Goal: Transaction & Acquisition: Purchase product/service

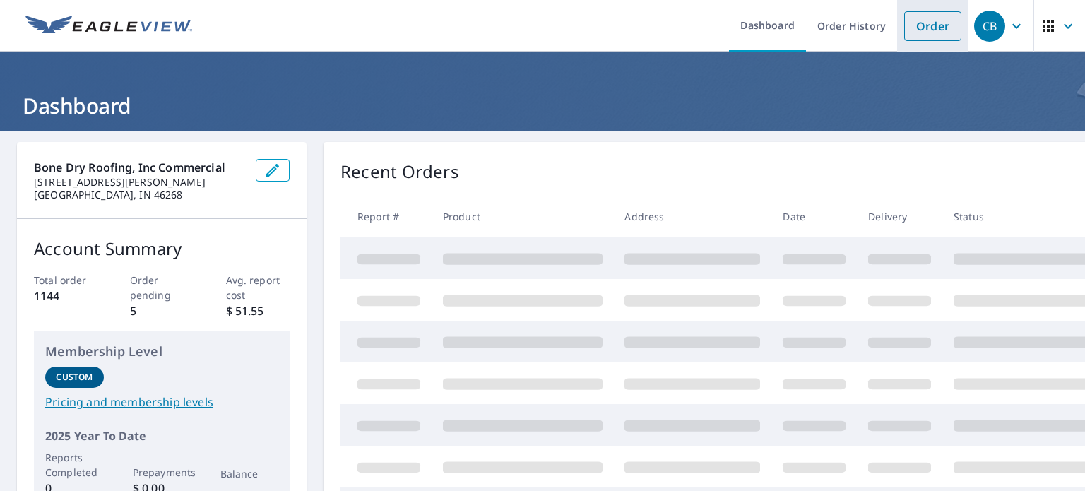
click at [912, 35] on link "Order" at bounding box center [933, 26] width 57 height 30
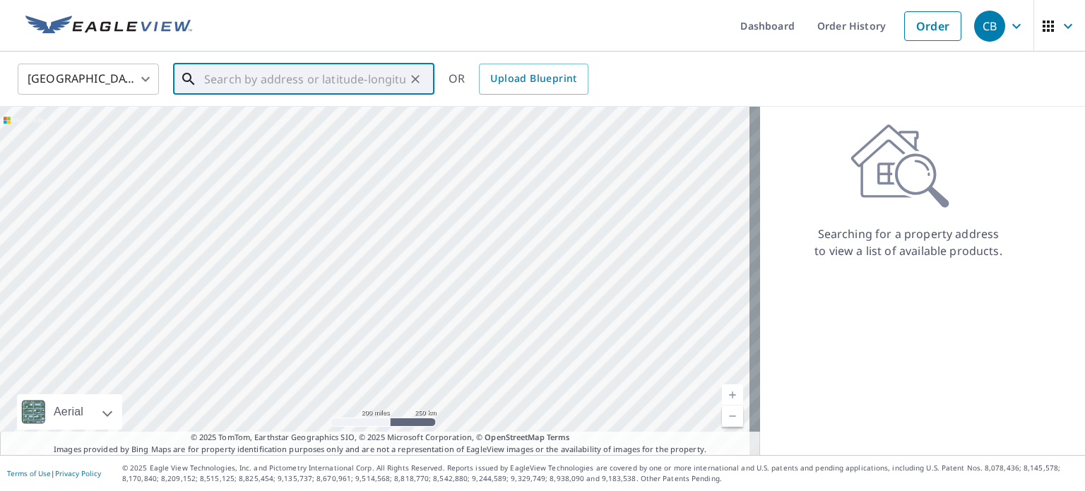
click at [340, 83] on input "text" at bounding box center [304, 79] width 201 height 40
paste input "[STREET_ADDRESS]"
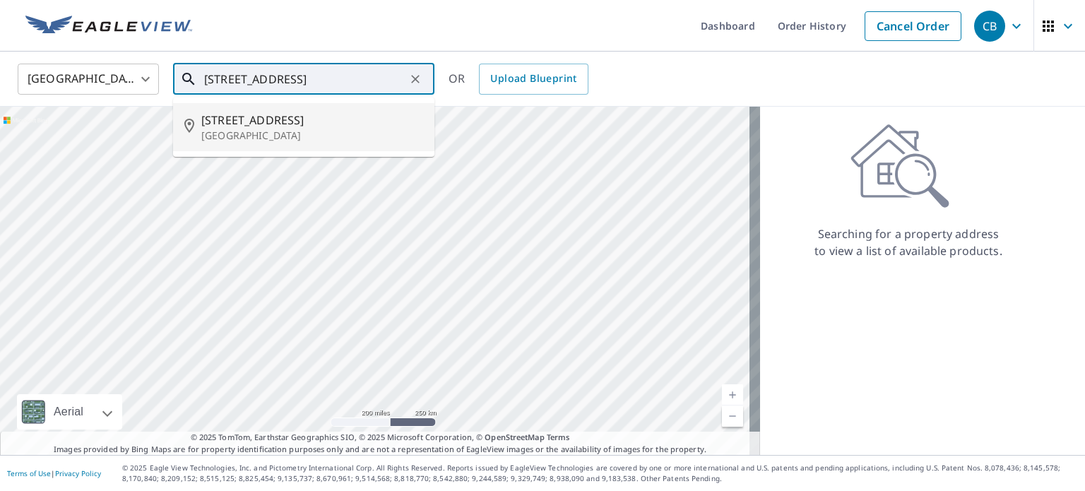
click at [339, 109] on li "[STREET_ADDRESS]" at bounding box center [303, 127] width 261 height 48
type input "[STREET_ADDRESS]"
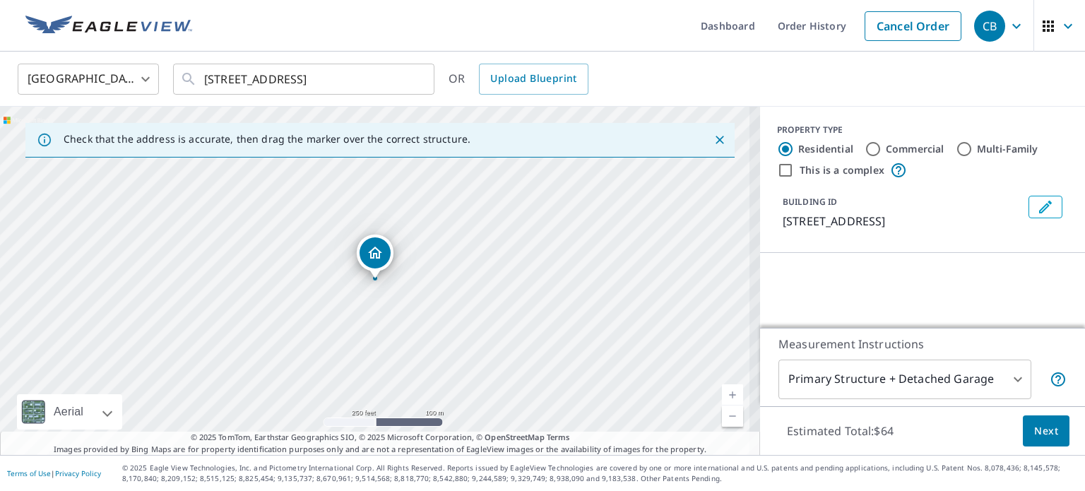
scroll to position [0, 0]
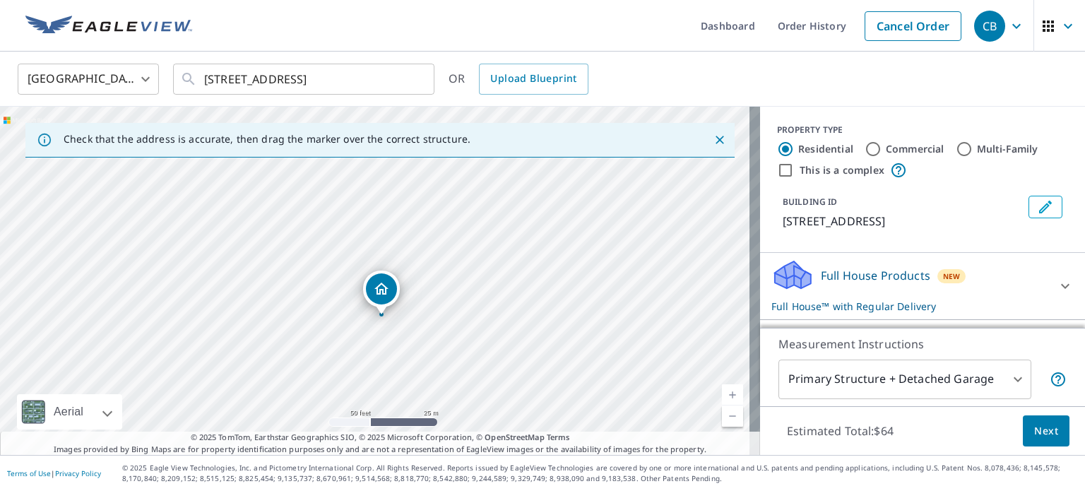
drag, startPoint x: 442, startPoint y: 223, endPoint x: 447, endPoint y: 257, distance: 33.6
click at [447, 257] on div "[STREET_ADDRESS]" at bounding box center [380, 281] width 760 height 348
click at [353, 228] on icon "Dropped pin, building 1, Residential property, 835 W Memorial Blvd Lakeland, FL…" at bounding box center [358, 229] width 14 height 12
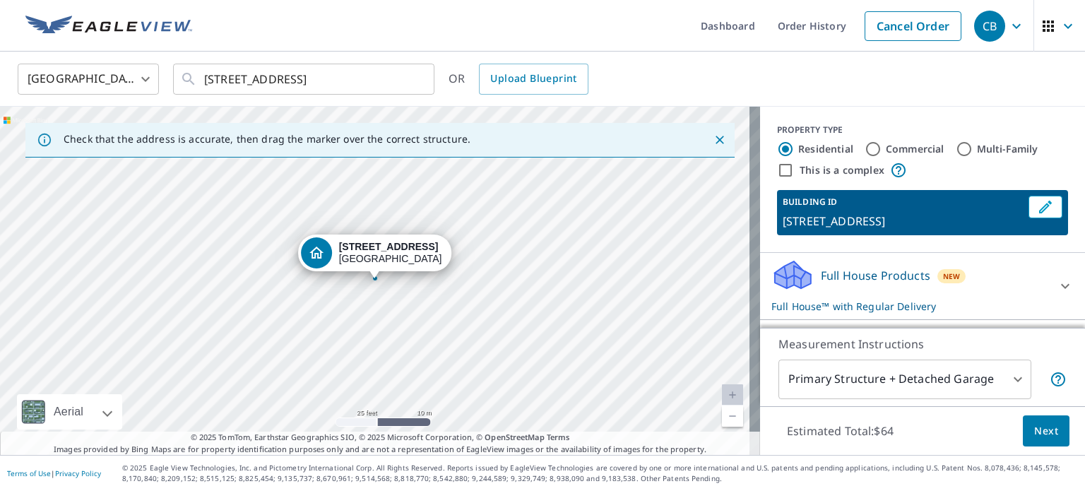
click at [871, 146] on div "Commercial" at bounding box center [905, 149] width 80 height 17
click at [865, 149] on input "Commercial" at bounding box center [873, 149] width 17 height 17
radio input "true"
type input "4"
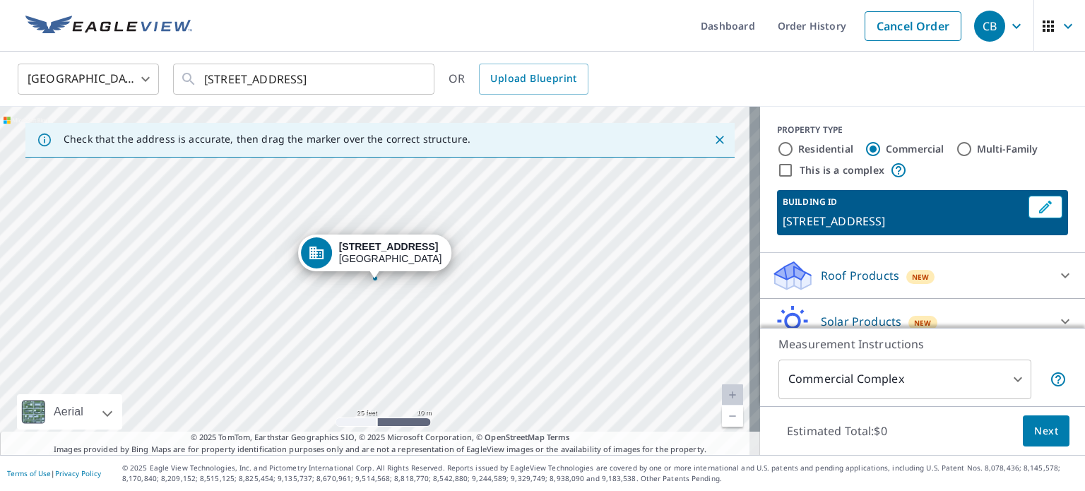
click at [873, 263] on div "Roof Products New" at bounding box center [910, 275] width 277 height 33
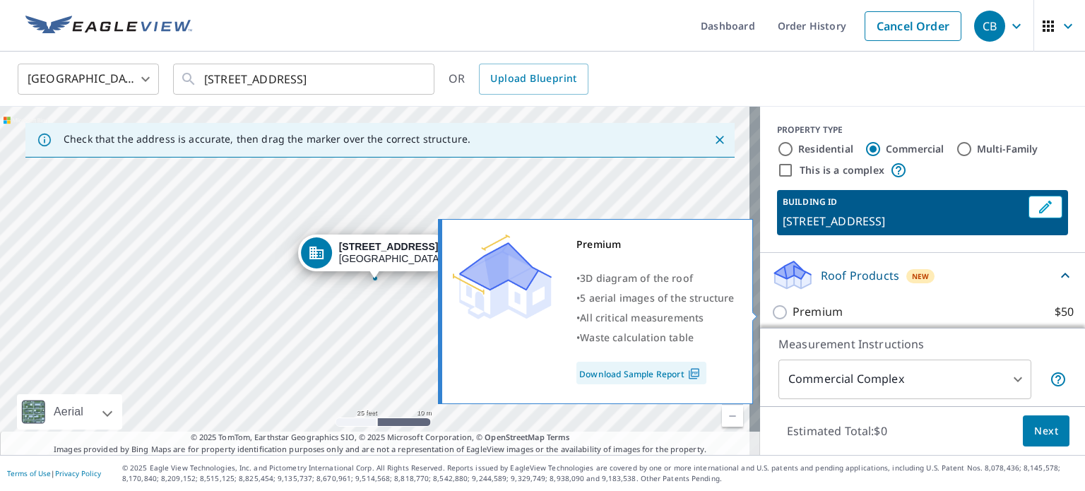
click at [795, 316] on p "Premium" at bounding box center [818, 312] width 50 height 18
click at [793, 316] on input "Premium $50" at bounding box center [782, 312] width 21 height 17
checkbox input "true"
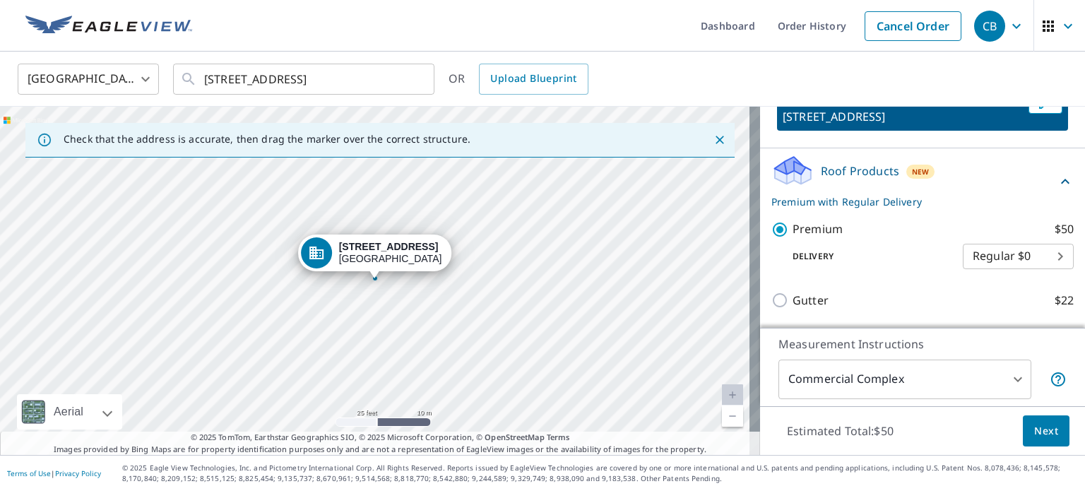
scroll to position [152, 0]
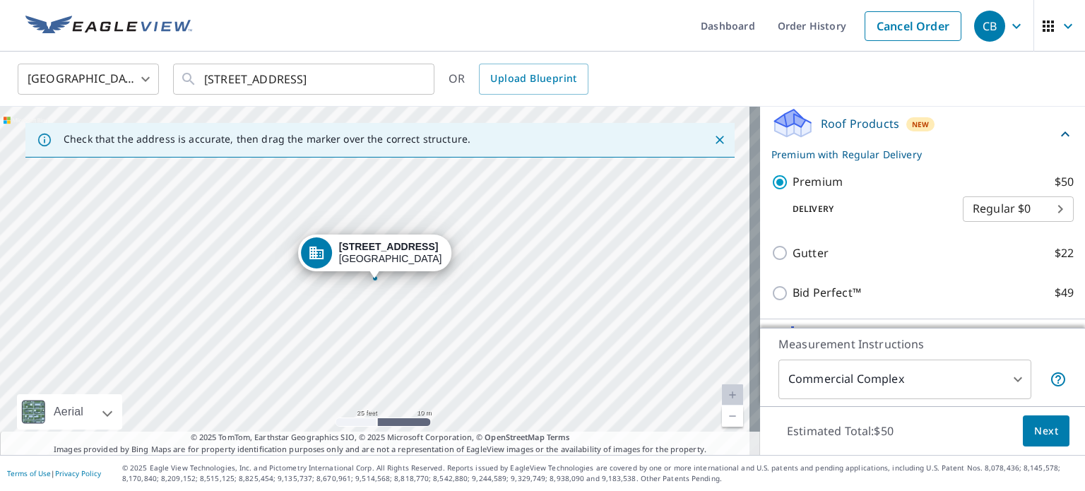
click at [1035, 431] on span "Next" at bounding box center [1047, 432] width 24 height 18
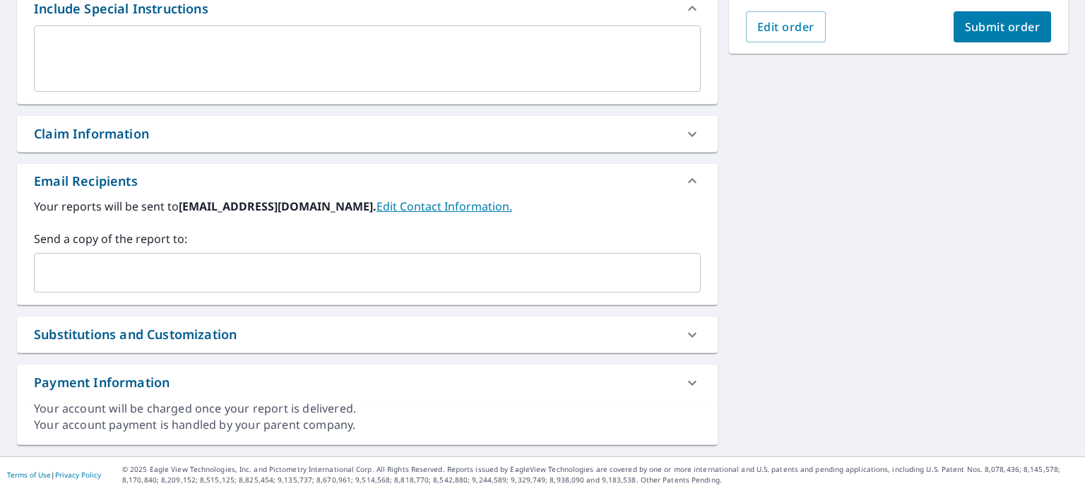
scroll to position [396, 0]
click at [427, 276] on input "text" at bounding box center [356, 273] width 633 height 27
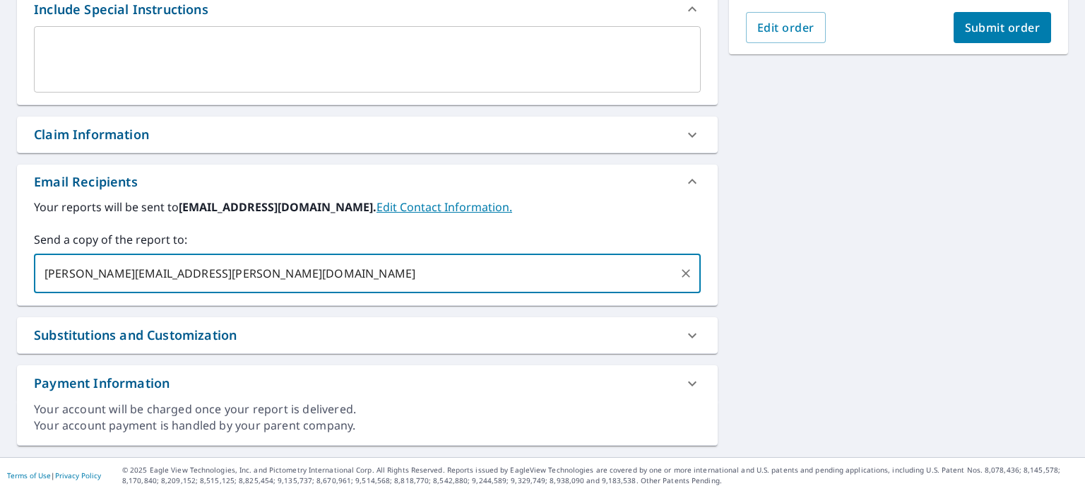
type input "[PERSON_NAME][EMAIL_ADDRESS][PERSON_NAME][DOMAIN_NAME]"
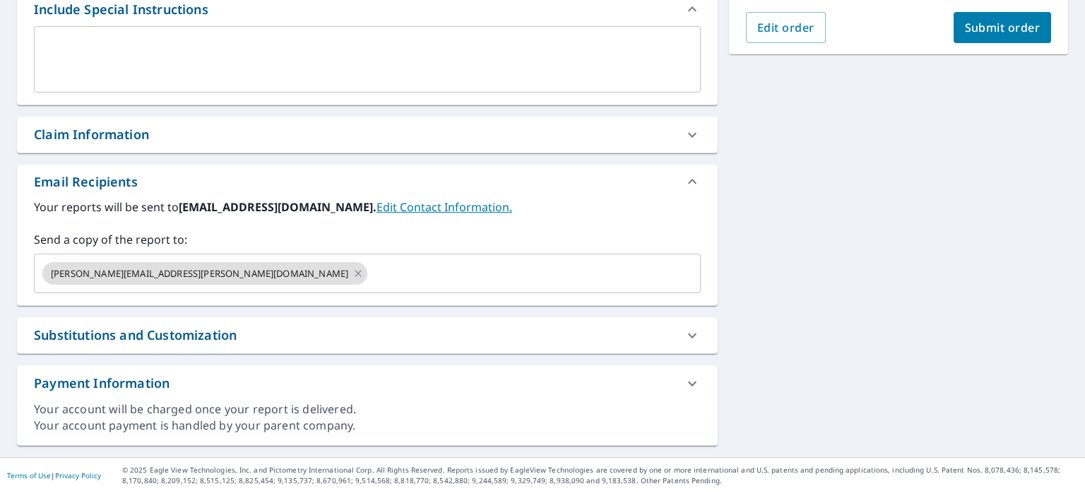
click at [941, 259] on div "[STREET_ADDRESS] Aerial Road A standard road map Aerial A detailed look from ab…" at bounding box center [542, 95] width 1085 height 723
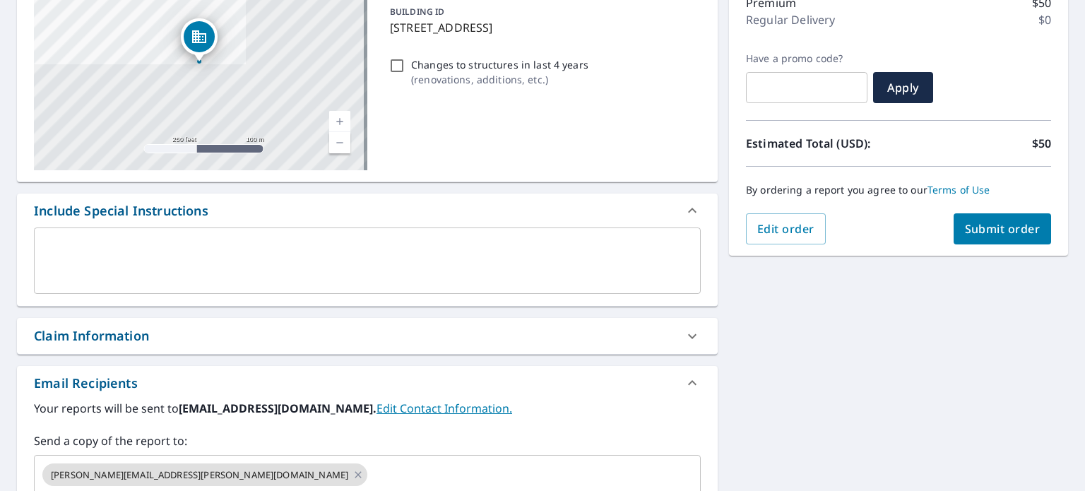
scroll to position [180, 0]
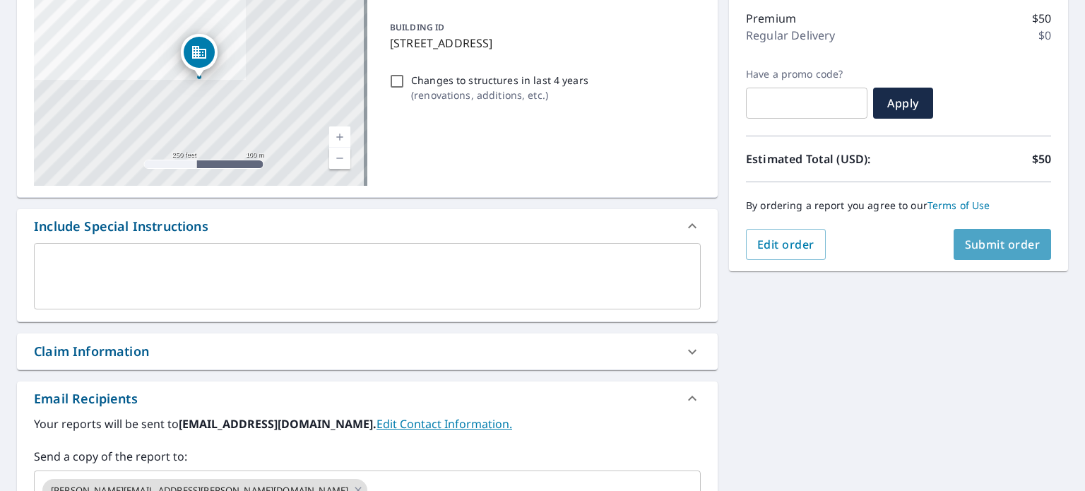
click at [1001, 248] on span "Submit order" at bounding box center [1003, 245] width 76 height 16
checkbox input "true"
